Goal: Find specific page/section: Find specific page/section

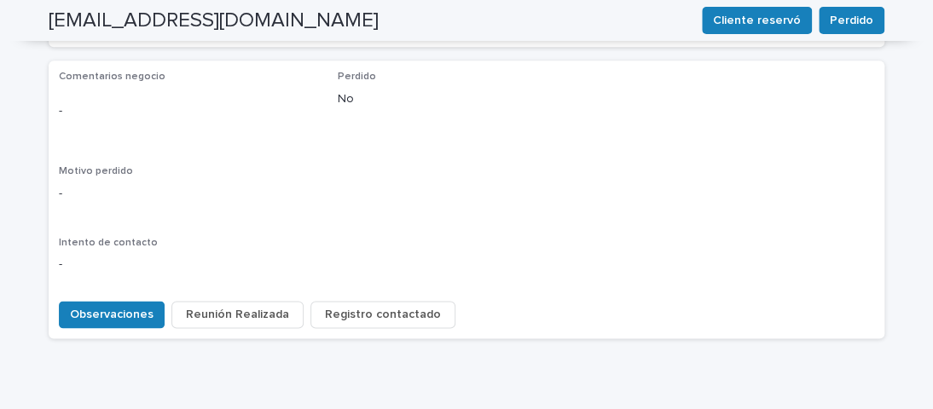
scroll to position [815, 0]
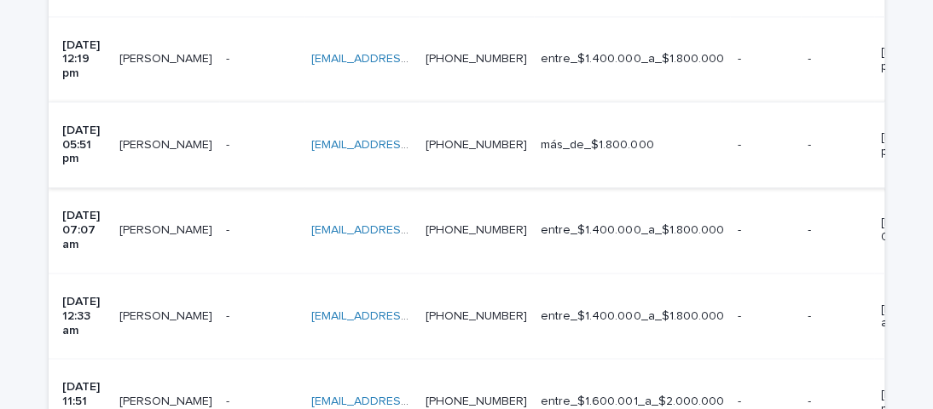
scroll to position [1342, 0]
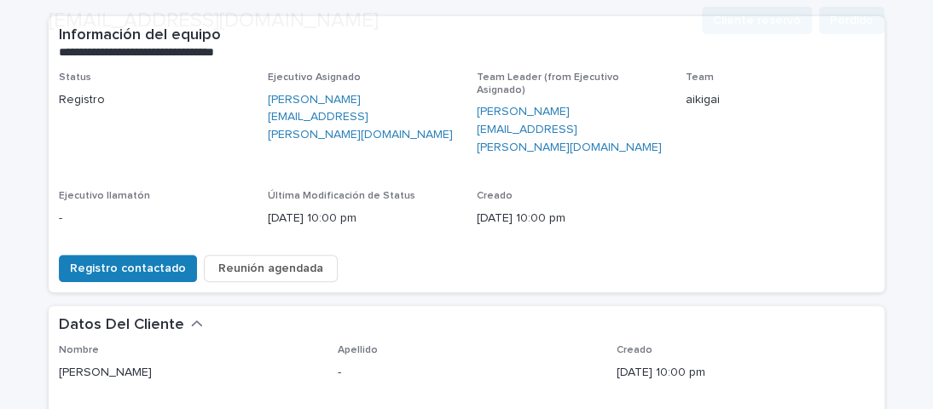
scroll to position [184, 0]
